Goal: Task Accomplishment & Management: Manage account settings

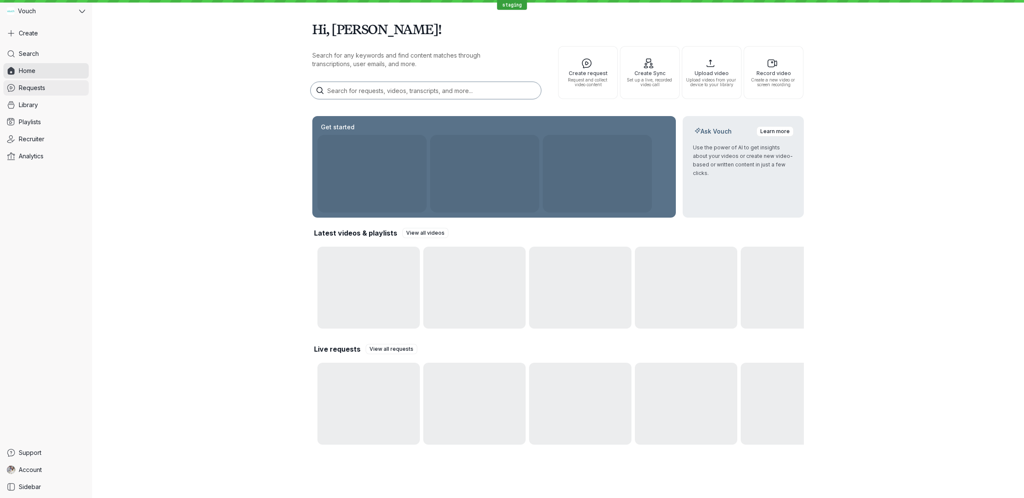
click at [65, 84] on link "Requests" at bounding box center [45, 87] width 85 height 15
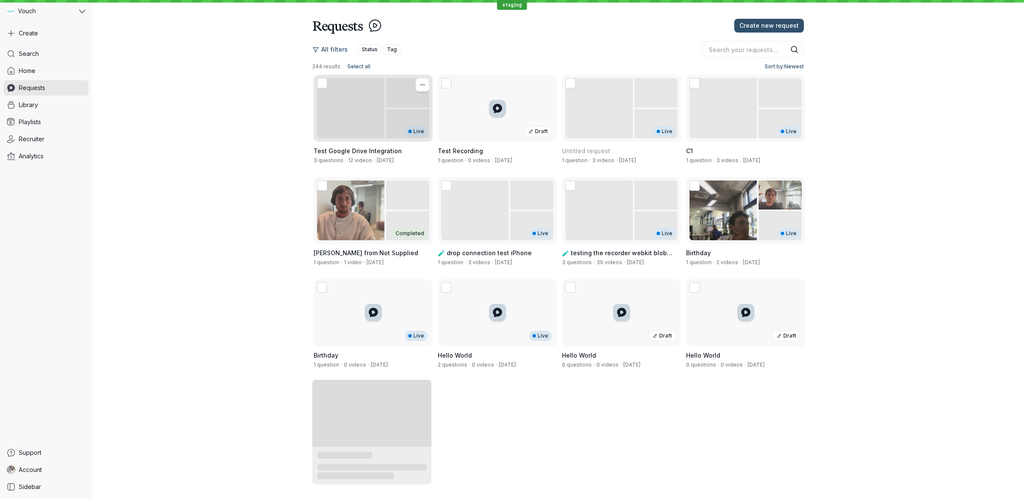
click at [393, 141] on div "Live" at bounding box center [373, 108] width 119 height 67
